Goal: Information Seeking & Learning: Find contact information

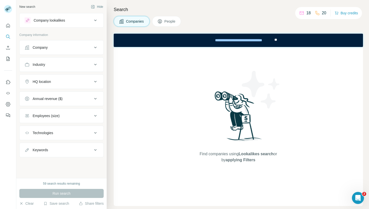
click at [64, 49] on div "Company" at bounding box center [59, 47] width 68 height 5
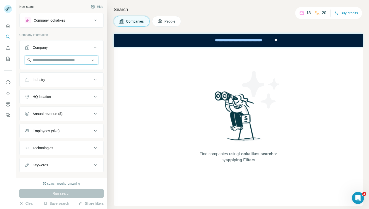
click at [51, 60] on input "text" at bounding box center [62, 60] width 74 height 9
type input "*"
paste input "**********"
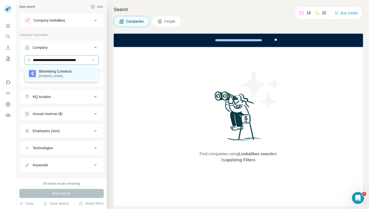
type input "**********"
click at [83, 76] on div "Bloomberg Connects [DOMAIN_NAME]" at bounding box center [61, 74] width 71 height 14
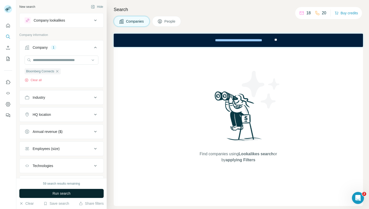
click at [73, 192] on button "Run search" at bounding box center [61, 193] width 84 height 9
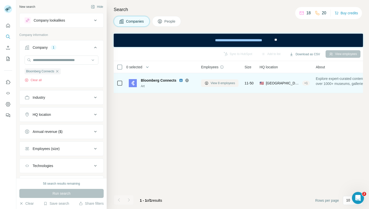
click at [218, 81] on span "View 8 employees" at bounding box center [223, 83] width 24 height 5
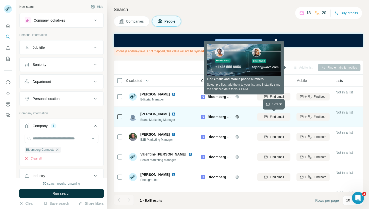
click at [269, 118] on div "Find email" at bounding box center [274, 117] width 33 height 5
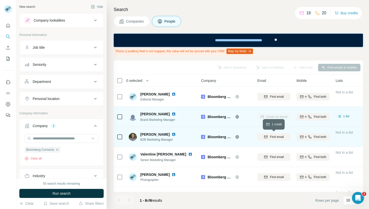
click at [276, 137] on span "Find email" at bounding box center [277, 137] width 14 height 5
click at [358, 199] on icon "Open Intercom Messenger" at bounding box center [358, 197] width 8 height 8
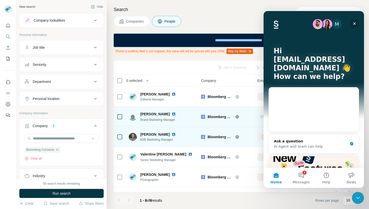
click at [356, 25] on icon "Close" at bounding box center [355, 24] width 4 height 4
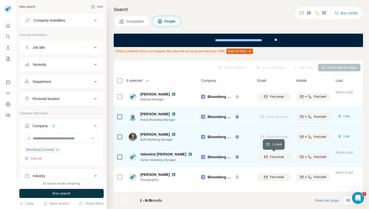
click at [275, 154] on button "Find email" at bounding box center [274, 157] width 33 height 8
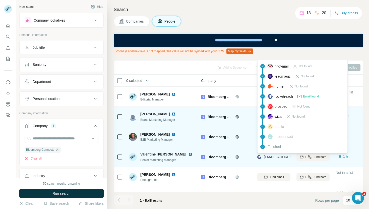
click at [281, 158] on span "[EMAIL_ADDRESS][PERSON_NAME][DOMAIN_NAME]" at bounding box center [308, 157] width 88 height 4
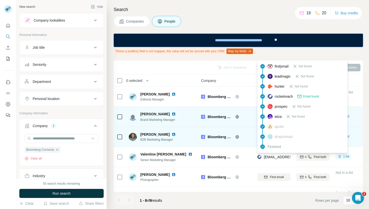
click at [272, 196] on footer "1 - 8 of 8 results Rows per page 10" at bounding box center [239, 200] width 250 height 17
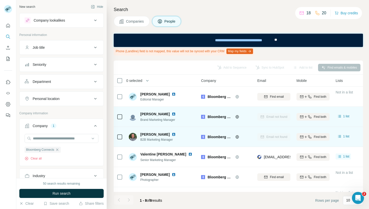
click at [248, 68] on div "Add to Sequence Sync to HubSpot Add to list Find emails & mobiles" at bounding box center [238, 67] width 245 height 9
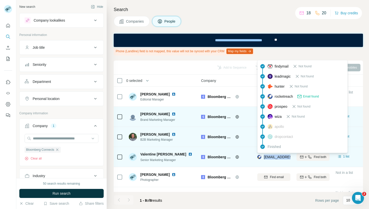
click at [265, 156] on span "[EMAIL_ADDRESS][PERSON_NAME][DOMAIN_NAME]" at bounding box center [308, 157] width 88 height 4
drag, startPoint x: 265, startPoint y: 156, endPoint x: 298, endPoint y: 159, distance: 32.7
click at [0, 0] on tr "[PERSON_NAME] Senior Marketing Manager Bloomberg Connects [EMAIL_ADDRESS][PERSO…" at bounding box center [0, 0] width 0 height 0
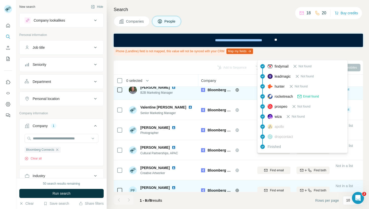
scroll to position [56, 0]
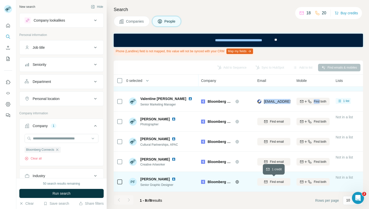
click at [271, 181] on span "Find email" at bounding box center [277, 182] width 14 height 5
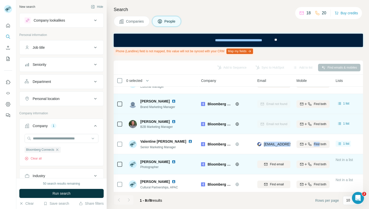
scroll to position [0, 0]
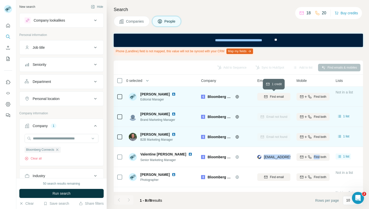
click at [278, 98] on span "Find email" at bounding box center [277, 96] width 14 height 5
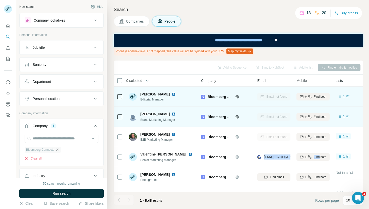
click at [58, 150] on icon "button" at bounding box center [57, 150] width 4 height 4
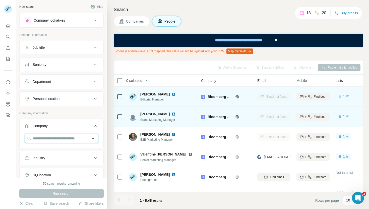
click at [61, 139] on input "text" at bounding box center [62, 138] width 74 height 9
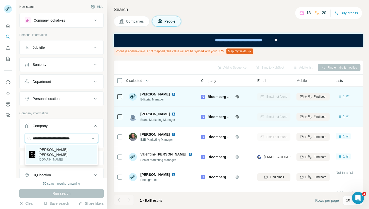
type input "**********"
click at [57, 158] on div "[PERSON_NAME] [PERSON_NAME] [DOMAIN_NAME]" at bounding box center [61, 154] width 71 height 19
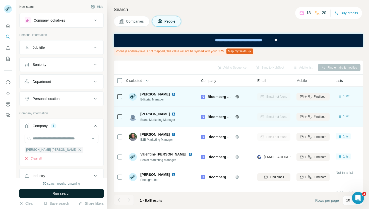
click at [56, 195] on span "Run search" at bounding box center [62, 193] width 18 height 5
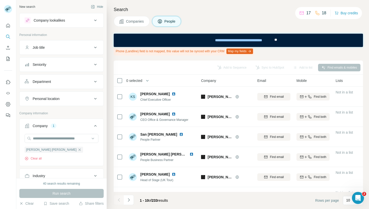
click at [67, 84] on button "Department" at bounding box center [62, 82] width 84 height 12
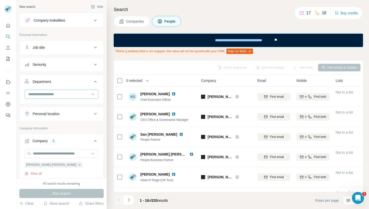
click at [56, 93] on input at bounding box center [59, 94] width 62 height 6
type input "****"
click at [56, 102] on div "Marketing and Advertising" at bounding box center [61, 105] width 71 height 9
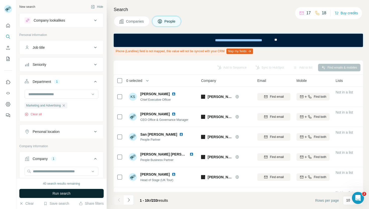
click at [80, 194] on button "Run search" at bounding box center [61, 193] width 84 height 9
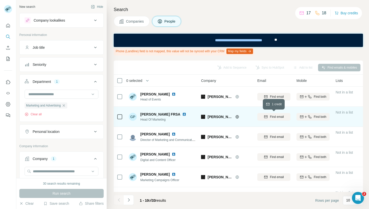
click at [268, 119] on div "Find email" at bounding box center [274, 117] width 33 height 5
drag, startPoint x: 265, startPoint y: 117, endPoint x: 294, endPoint y: 119, distance: 29.5
click at [0, 0] on tr "GP [PERSON_NAME] FRSA Head Of Marketing [PERSON_NAME] Wells [EMAIL_ADDRESS][DOM…" at bounding box center [0, 0] width 0 height 0
copy tr "[PERSON_NAME][EMAIL_ADDRESS][DOMAIN_NAME]"
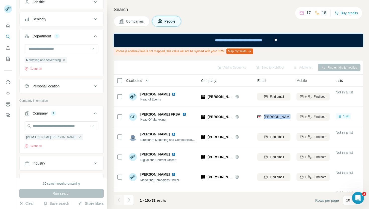
scroll to position [45, 0]
click at [50, 134] on div "[PERSON_NAME] [PERSON_NAME]" at bounding box center [54, 137] width 59 height 6
click at [48, 140] on div "[PERSON_NAME] [PERSON_NAME]" at bounding box center [54, 137] width 59 height 6
click at [78, 137] on icon "button" at bounding box center [80, 137] width 4 height 4
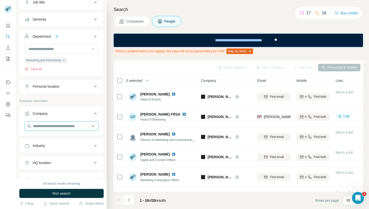
click at [51, 127] on input "text" at bounding box center [62, 126] width 74 height 9
click at [45, 127] on input "***" at bounding box center [62, 126] width 74 height 9
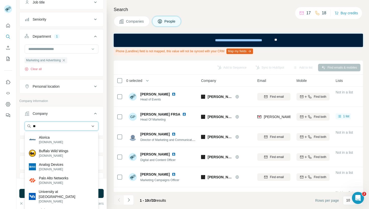
type input "*"
paste input "**********"
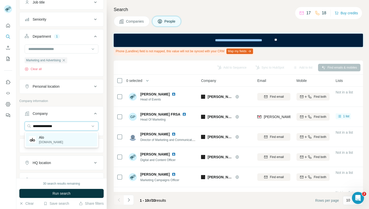
type input "**********"
click at [70, 137] on div "Alo [DOMAIN_NAME]" at bounding box center [61, 140] width 71 height 14
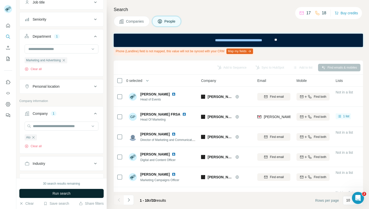
click at [71, 196] on button "Run search" at bounding box center [61, 193] width 84 height 9
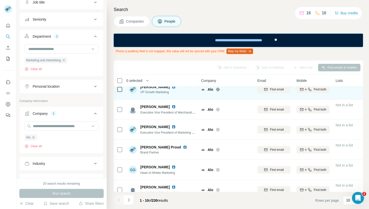
scroll to position [96, 0]
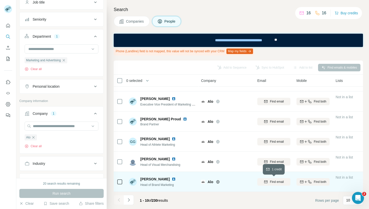
click at [268, 183] on icon "button" at bounding box center [266, 182] width 4 height 4
drag, startPoint x: 263, startPoint y: 182, endPoint x: 291, endPoint y: 183, distance: 27.9
click at [291, 183] on td "[PERSON_NAME][EMAIL_ADDRESS][PERSON_NAME][DOMAIN_NAME]" at bounding box center [274, 182] width 39 height 20
copy span "[PERSON_NAME].[PERSON_NAME]@a"
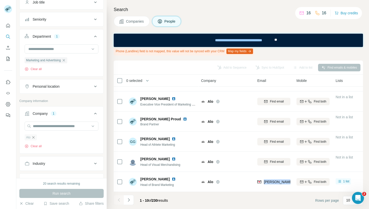
click at [35, 136] on icon "button" at bounding box center [33, 137] width 4 height 4
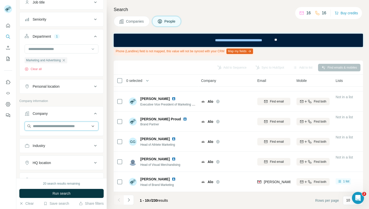
click at [62, 125] on input "text" at bounding box center [62, 126] width 74 height 9
paste input "**********"
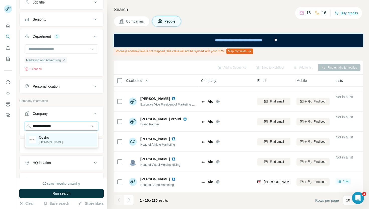
type input "**********"
click at [75, 140] on div "Oysho [DOMAIN_NAME]" at bounding box center [61, 140] width 71 height 14
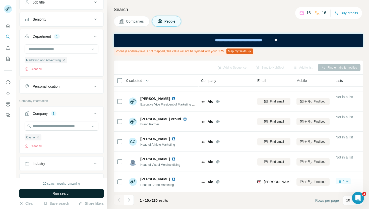
click at [66, 196] on span "Run search" at bounding box center [62, 193] width 18 height 5
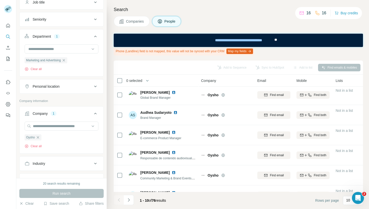
scroll to position [96, 0]
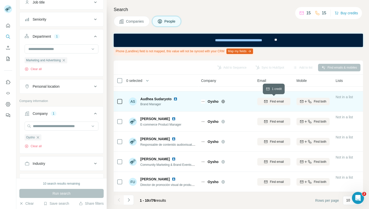
click at [270, 101] on span "Find email" at bounding box center [277, 101] width 14 height 5
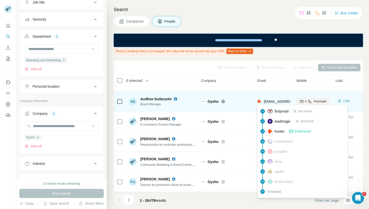
click at [275, 100] on span "[EMAIL_ADDRESS][DOMAIN_NAME]" at bounding box center [294, 102] width 60 height 4
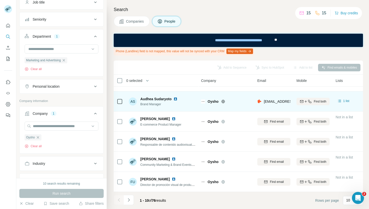
click at [273, 97] on div "[EMAIL_ADDRESS][DOMAIN_NAME]" at bounding box center [274, 101] width 33 height 14
drag, startPoint x: 265, startPoint y: 99, endPoint x: 263, endPoint y: 108, distance: 9.2
click at [263, 108] on div "[EMAIL_ADDRESS][DOMAIN_NAME]" at bounding box center [274, 101] width 33 height 14
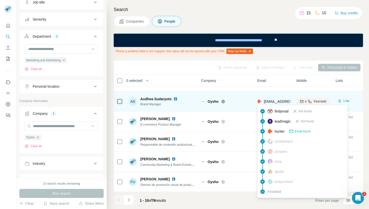
click at [265, 101] on span "[EMAIL_ADDRESS][DOMAIN_NAME]" at bounding box center [294, 102] width 60 height 4
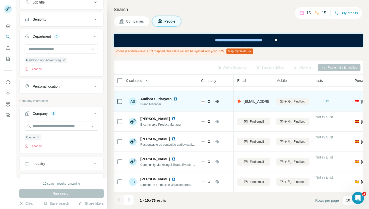
drag, startPoint x: 253, startPoint y: 99, endPoint x: 230, endPoint y: 96, distance: 23.8
click at [233, 96] on div at bounding box center [233, 181] width 1 height 213
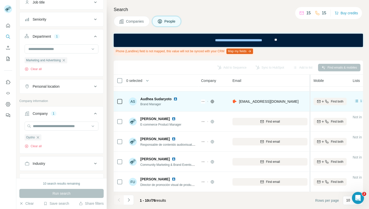
drag, startPoint x: 268, startPoint y: 102, endPoint x: 311, endPoint y: 96, distance: 43.1
click at [311, 96] on table "0 selected People Company Email Mobile Lists Personal location Seniority Depart…" at bounding box center [338, 85] width 449 height 213
drag, startPoint x: 291, startPoint y: 98, endPoint x: 295, endPoint y: 100, distance: 5.0
click at [295, 100] on div "[EMAIL_ADDRESS][DOMAIN_NAME]" at bounding box center [270, 101] width 75 height 14
copy span "[EMAIL_ADDRESS][DOMAIN_NAME]"
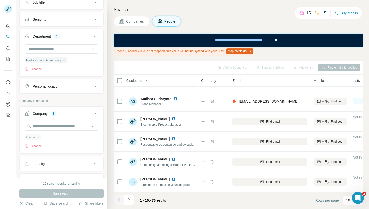
click at [40, 139] on div "Oysho" at bounding box center [33, 137] width 17 height 6
click at [38, 139] on icon "button" at bounding box center [38, 137] width 4 height 4
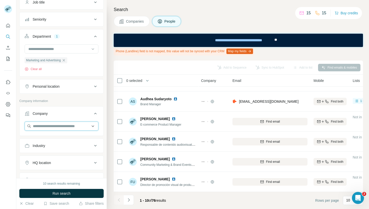
click at [42, 128] on input "text" at bounding box center [62, 126] width 74 height 9
paste input "**********"
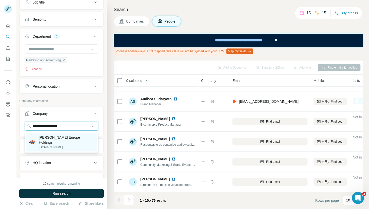
type input "**********"
click at [69, 142] on p "[PERSON_NAME] Europe Holdings" at bounding box center [66, 140] width 55 height 10
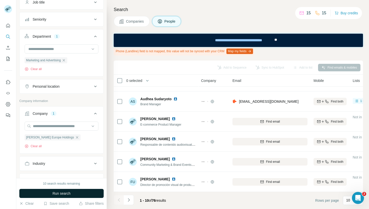
click at [68, 197] on button "Run search" at bounding box center [61, 193] width 84 height 9
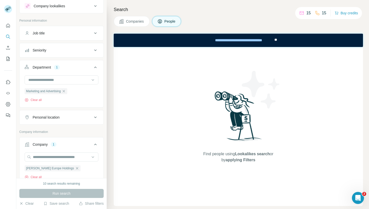
scroll to position [11, 0]
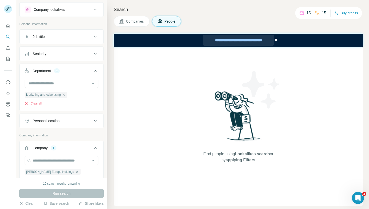
click at [251, 39] on div "**********" at bounding box center [238, 40] width 71 height 11
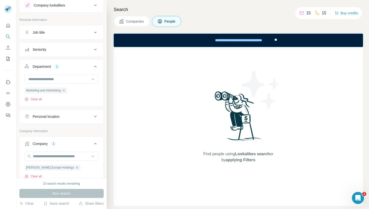
scroll to position [0, 0]
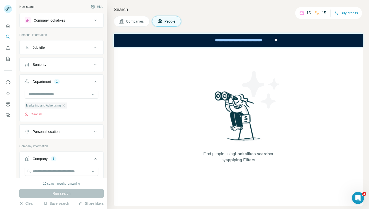
click at [77, 193] on div "Run search" at bounding box center [61, 193] width 84 height 9
click at [69, 184] on div "10 search results remaining" at bounding box center [61, 183] width 37 height 5
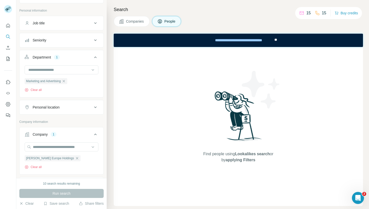
scroll to position [31, 0]
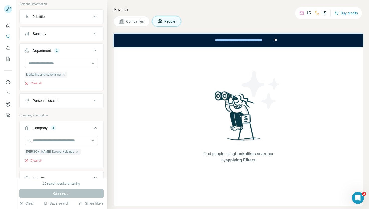
click at [136, 24] on button "Companies" at bounding box center [132, 21] width 36 height 11
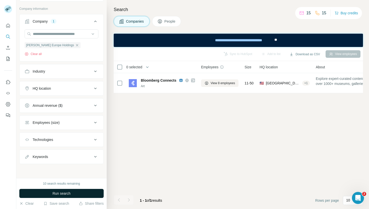
click at [68, 195] on span "Run search" at bounding box center [62, 193] width 18 height 5
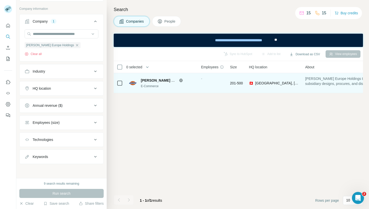
click at [153, 84] on div "E-Commerce" at bounding box center [168, 86] width 54 height 5
click at [212, 81] on div "-" at bounding box center [212, 83] width 23 height 14
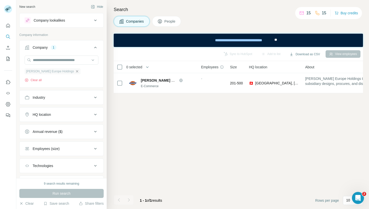
click at [77, 71] on icon "button" at bounding box center [77, 71] width 2 height 2
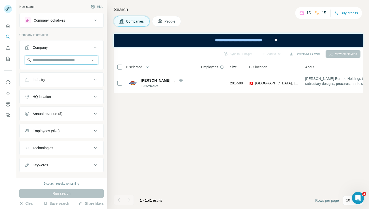
click at [73, 61] on input "text" at bounding box center [62, 60] width 74 height 9
paste input "**********"
type input "**********"
